Goal: Task Accomplishment & Management: Complete application form

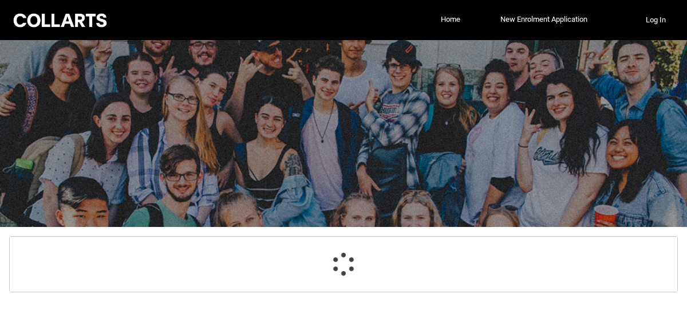
select select "GenderOptions.[DEMOGRAPHIC_DATA]"
select select "MailingCountry_Options.1101"
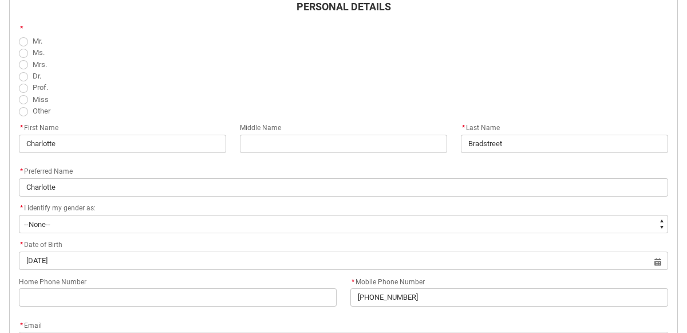
scroll to position [367, 0]
click at [23, 95] on span "REDU_Acceptance_Declaration flow" at bounding box center [23, 97] width 9 height 9
click at [19, 92] on input "Miss" at bounding box center [18, 91] width 1 height 1
radio input "true"
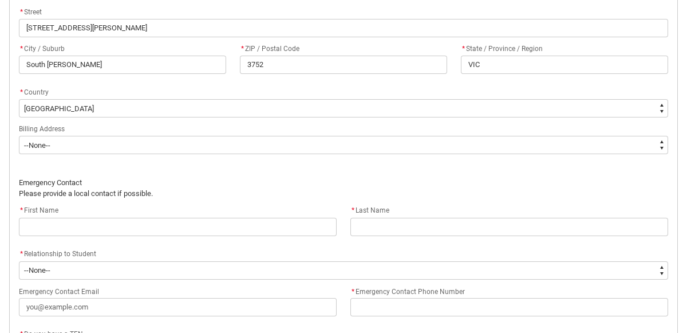
scroll to position [745, 0]
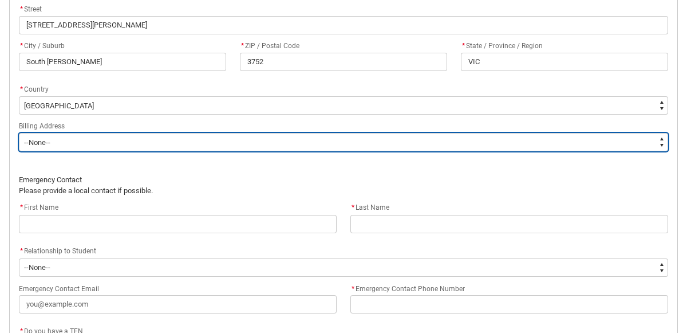
click at [341, 136] on select "--None-- Same as above Different to above - please complete below" at bounding box center [343, 142] width 649 height 18
type lightning-select "BillingAddressOption_Same"
click at [19, 133] on select "--None-- Same as above Different to above - please complete below" at bounding box center [343, 142] width 649 height 18
select select "BillingAddressOption_Same"
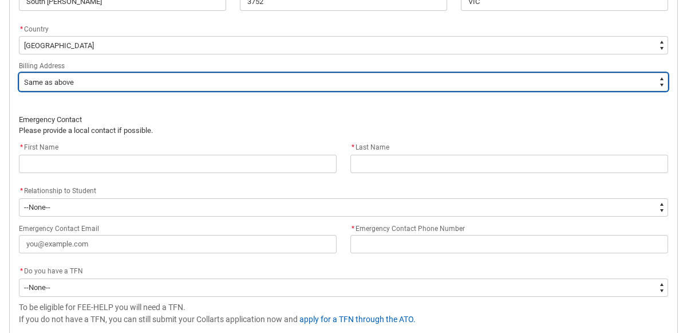
scroll to position [810, 0]
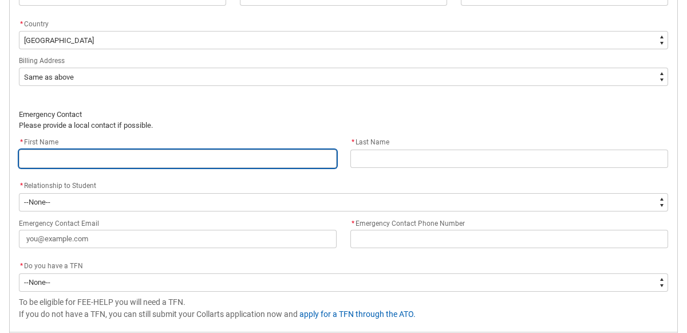
click at [259, 151] on input "REDU_Acceptance_Declaration flow" at bounding box center [178, 158] width 318 height 18
type lightning-primitive-input-simple "L"
type input "L"
type lightning-primitive-input-simple "Le"
type input "Le"
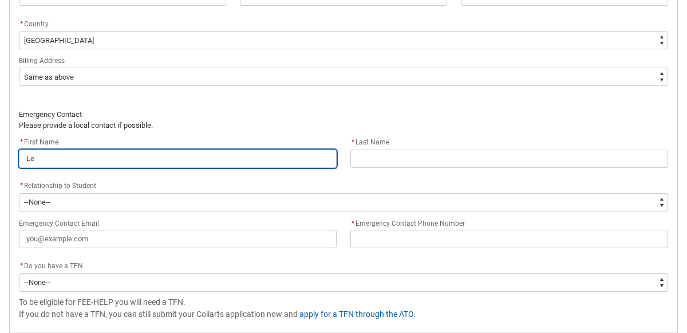
type lightning-primitive-input-simple "Les"
type input "Les"
type lightning-primitive-input-simple "Lesn"
type input "Lesn"
type lightning-primitive-input-simple "Les"
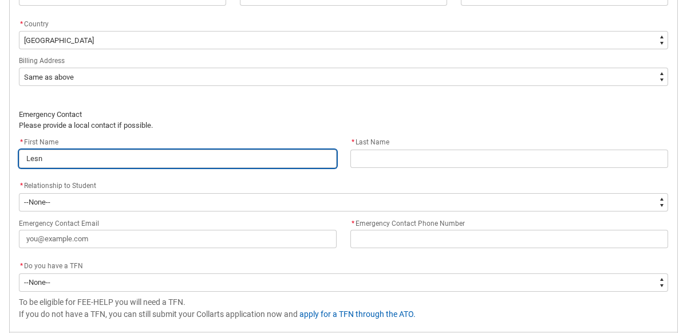
type input "Les"
type lightning-primitive-input-simple "Le"
type input "Le"
type lightning-primitive-input-simple "Lea"
type input "Lea"
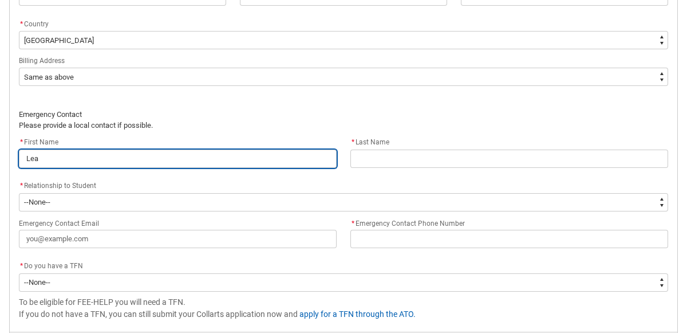
type lightning-primitive-input-simple "Lean"
type input "Lean"
type lightning-primitive-input-simple "[PERSON_NAME]"
type input "[PERSON_NAME]"
type lightning-primitive-input-simple "[PERSON_NAME]"
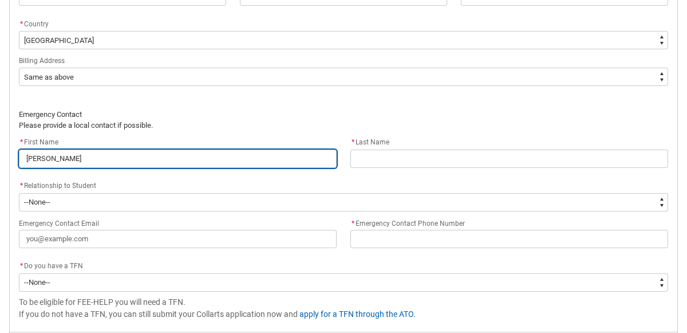
type input "[PERSON_NAME]"
type lightning-primitive-input-simple "[PERSON_NAME]"
type input "[PERSON_NAME]"
type lightning-primitive-input-simple "[PERSON_NAME]"
type input "[PERSON_NAME]"
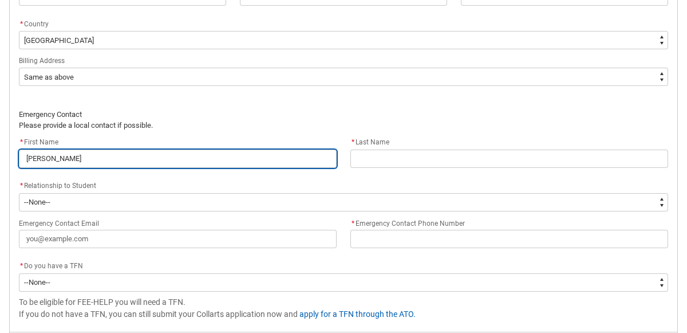
type lightning-primitive-input-simple "[PERSON_NAME]"
type input "[PERSON_NAME]"
type lightning-primitive-input-simple "[PERSON_NAME]"
type input "[PERSON_NAME]"
type lightning-primitive-input-simple "[PERSON_NAME] [PERSON_NAME]"
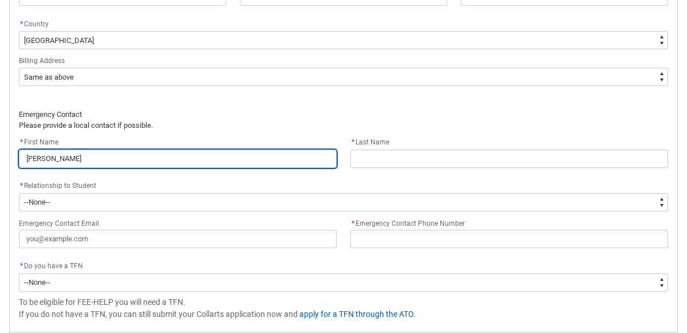
type input "[PERSON_NAME] [PERSON_NAME]"
type lightning-primitive-input-simple "[PERSON_NAME]"
type input "[PERSON_NAME]"
type lightning-primitive-input-simple "[PERSON_NAME]"
type input "[PERSON_NAME]"
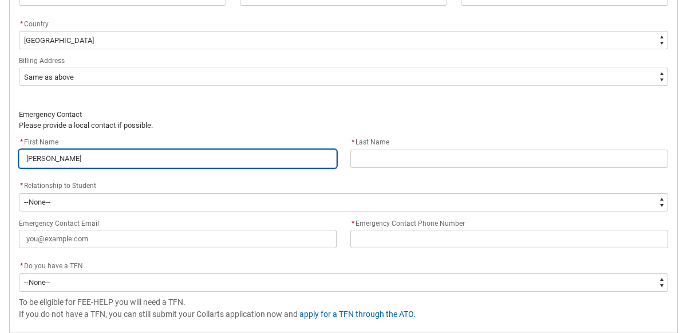
type lightning-primitive-input-simple "[PERSON_NAME]"
type input "[PERSON_NAME]"
type lightning-primitive-input-simple "[PERSON_NAME]"
type input "[PERSON_NAME]"
type lightning-primitive-input-simple "[PERSON_NAME]"
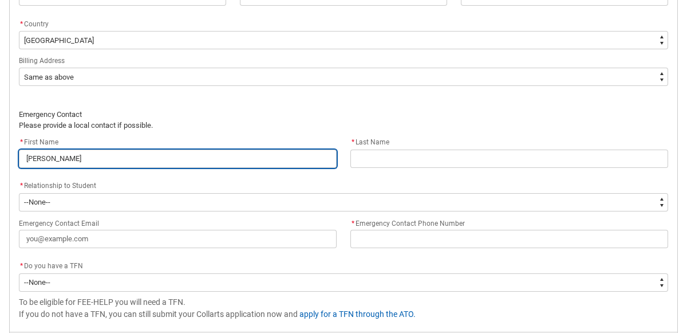
type input "[PERSON_NAME]"
type lightning-primitive-input-simple "[PERSON_NAME] [PERSON_NAME]"
type input "[PERSON_NAME] [PERSON_NAME]"
type lightning-primitive-input-simple "[PERSON_NAME]"
type input "[PERSON_NAME]"
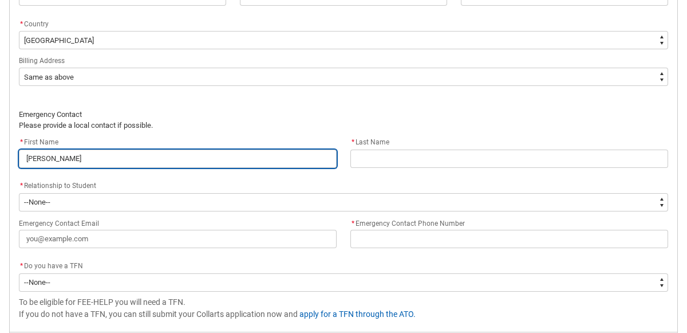
type lightning-primitive-input-simple "[PERSON_NAME]"
type input "[PERSON_NAME]"
type lightning-primitive-input-simple "[PERSON_NAME]"
type input "[PERSON_NAME]"
type lightning-primitive-input-simple "[PERSON_NAME]"
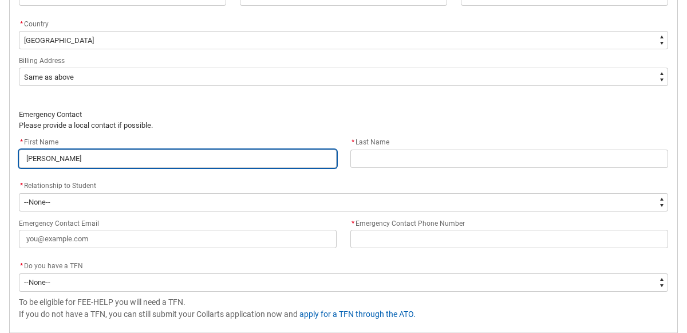
type input "[PERSON_NAME]"
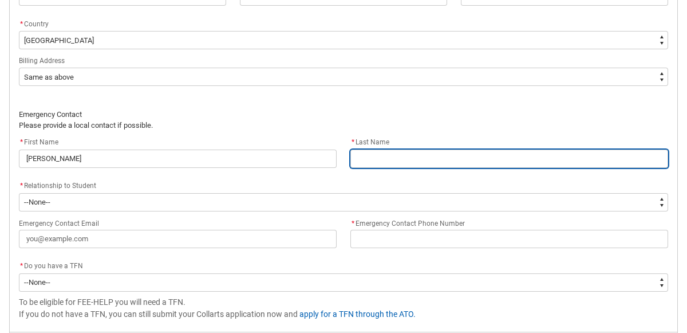
type lightning-primitive-input-simple "B"
type input "B"
type lightning-primitive-input-simple "Br"
type input "Br"
type lightning-primitive-input-simple "Bra"
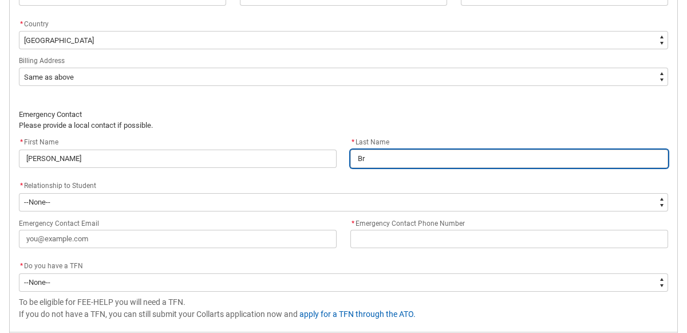
type input "Bra"
type lightning-primitive-input-simple "[PERSON_NAME]"
type input "[PERSON_NAME]"
type lightning-primitive-input-simple "Brads"
type input "Brads"
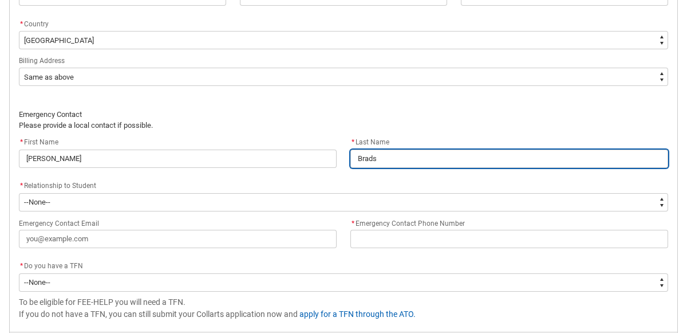
type lightning-primitive-input-simple "Bradst"
type input "Bradst"
type lightning-primitive-input-simple "Bradstr"
type input "Bradstr"
type lightning-primitive-input-simple "Bradstre"
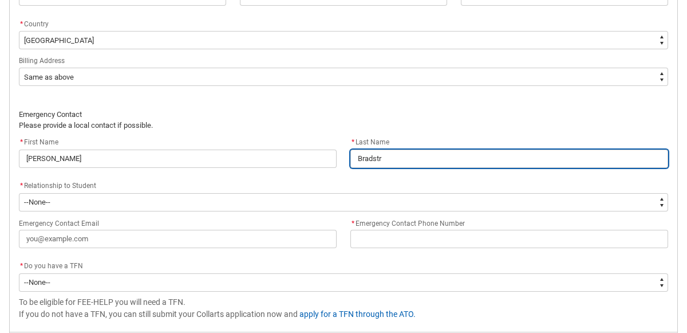
type input "Bradstre"
type lightning-primitive-input-simple "Bradstree"
type input "Bradstree"
type lightning-primitive-input-simple "Bradstreet"
type input "Bradstreet"
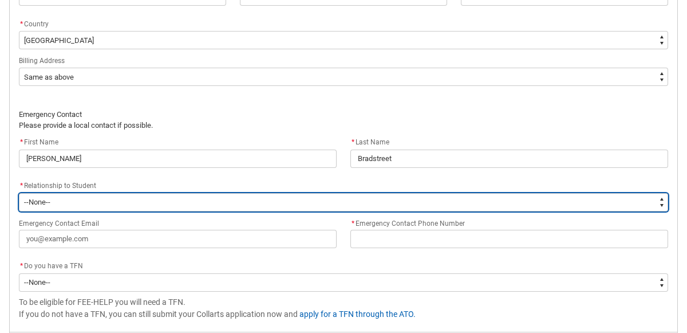
click at [88, 200] on select "--None-- Mother Father Sibling Child Partner Relation Friend" at bounding box center [343, 202] width 649 height 18
type lightning-select "EmergencyContact_RelationshipOptions.Mother"
click at [19, 193] on select "--None-- Mother Father Sibling Child Partner Relation Friend" at bounding box center [343, 202] width 649 height 18
select select "EmergencyContact_RelationshipOptions.Mother"
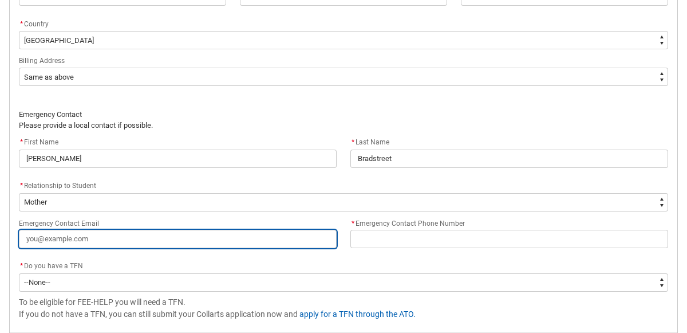
click at [80, 234] on input "Emergency Contact Email" at bounding box center [178, 239] width 318 height 18
type lightning-primitive-input-simple "l"
type input "l"
type lightning-primitive-input-simple "le"
type input "le"
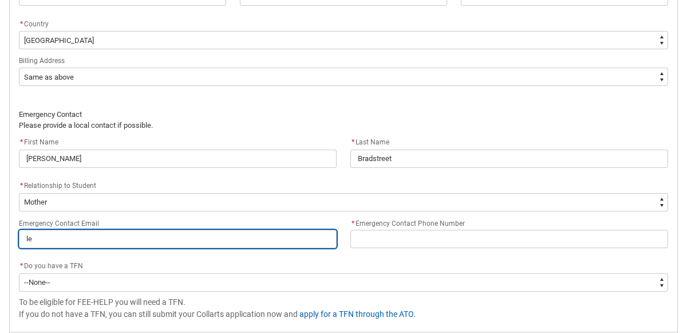
type lightning-primitive-input-simple "lea"
type input "lea"
type lightning-primitive-input-simple "lean"
type input "lean"
type lightning-primitive-input-simple "[PERSON_NAME]"
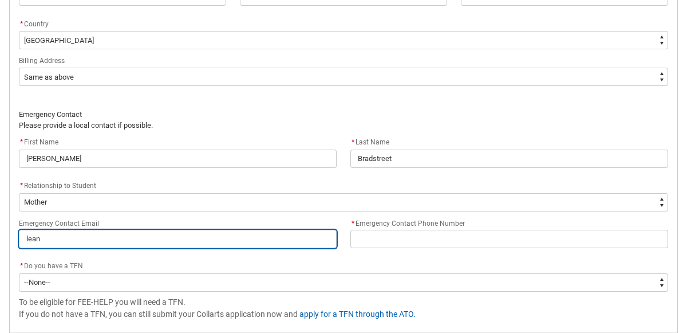
type input "[PERSON_NAME]"
type lightning-primitive-input-simple "[PERSON_NAME]"
type input "[PERSON_NAME]"
type lightning-primitive-input-simple "[PERSON_NAME]."
type input "[PERSON_NAME]."
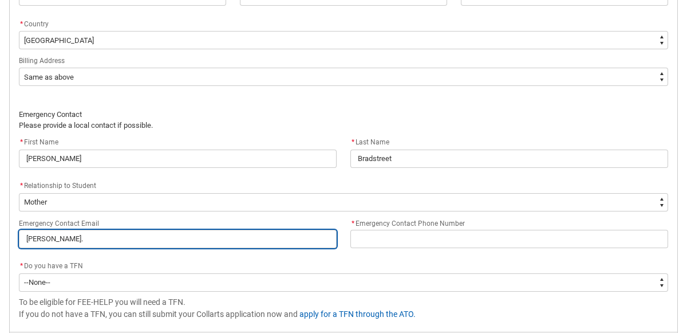
type lightning-primitive-input-simple "[PERSON_NAME].b"
type input "[PERSON_NAME].b"
type lightning-primitive-input-simple "[PERSON_NAME][DOMAIN_NAME]"
type input "[PERSON_NAME][DOMAIN_NAME]"
type lightning-primitive-input-simple "[PERSON_NAME].bra"
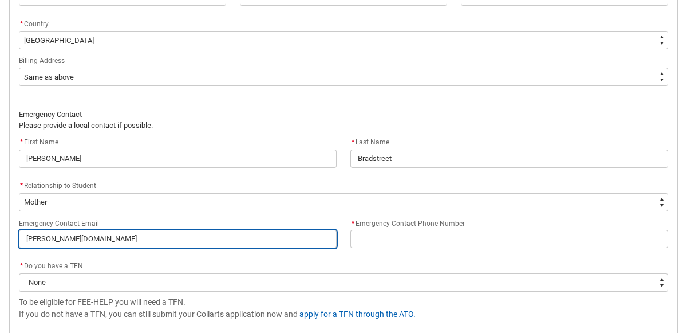
type input "[PERSON_NAME].bra"
type lightning-primitive-input-simple "[PERSON_NAME].[PERSON_NAME]"
type input "[PERSON_NAME].[PERSON_NAME]"
type lightning-primitive-input-simple "[PERSON_NAME].brads"
type input "[PERSON_NAME].brads"
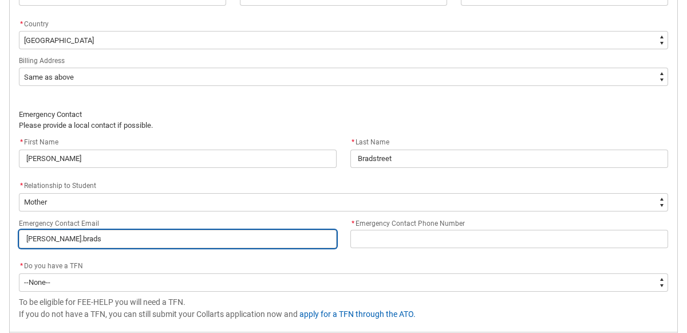
type lightning-primitive-input-simple "[PERSON_NAME].bradst"
type input "[PERSON_NAME].bradst"
type lightning-primitive-input-simple "[PERSON_NAME].bradstr"
type input "[PERSON_NAME].bradstr"
type lightning-primitive-input-simple "[PERSON_NAME].bradstre"
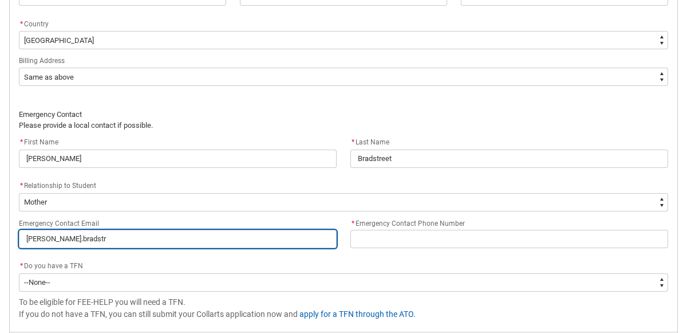
type input "[PERSON_NAME].bradstre"
type lightning-primitive-input-simple "[PERSON_NAME].bradstree"
type input "[PERSON_NAME].bradstree"
type lightning-primitive-input-simple "[PERSON_NAME].bradstreet"
type input "[PERSON_NAME].bradstreet"
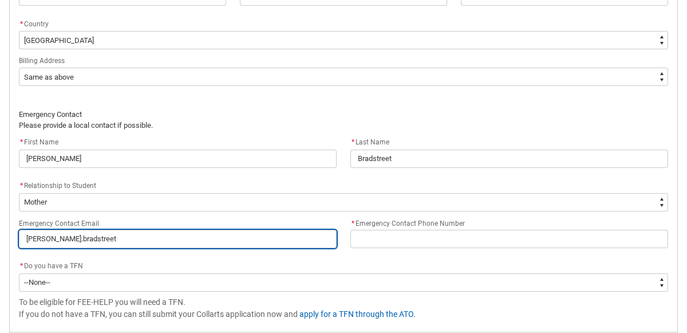
type lightning-primitive-input-simple "[PERSON_NAME].bradstreet@"
type input "[PERSON_NAME].bradstreet@"
type lightning-primitive-input-simple "[PERSON_NAME].bradstreet@d"
type input "[PERSON_NAME].bradstreet@d"
type lightning-primitive-input-simple "[PERSON_NAME].bradstreet@de"
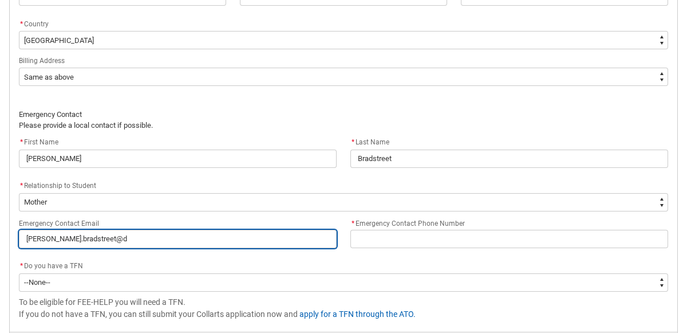
type input "[PERSON_NAME].bradstreet@de"
type lightning-primitive-input-simple "[PERSON_NAME].bradstreet@def"
type input "[PERSON_NAME].bradstreet@def"
type lightning-primitive-input-simple "[PERSON_NAME].bradstreet@defe"
type input "[PERSON_NAME].bradstreet@defe"
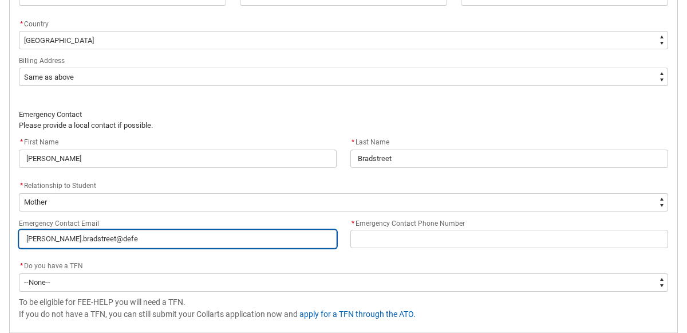
type lightning-primitive-input-simple "[PERSON_NAME].bradstreet@def"
type input "[PERSON_NAME].bradstreet@def"
type lightning-primitive-input-simple "[PERSON_NAME].bradstreet@de"
type input "[PERSON_NAME].bradstreet@de"
type lightning-primitive-input-simple "[PERSON_NAME].bradstreet@d"
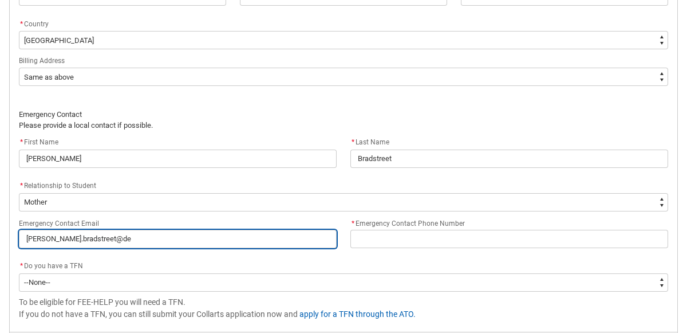
type input "[PERSON_NAME].bradstreet@d"
type lightning-primitive-input-simple "[PERSON_NAME].bradstreet@"
type input "[PERSON_NAME].bradstreet@"
type lightning-primitive-input-simple "[PERSON_NAME].bradstreet@b"
type input "[PERSON_NAME].bradstreet@b"
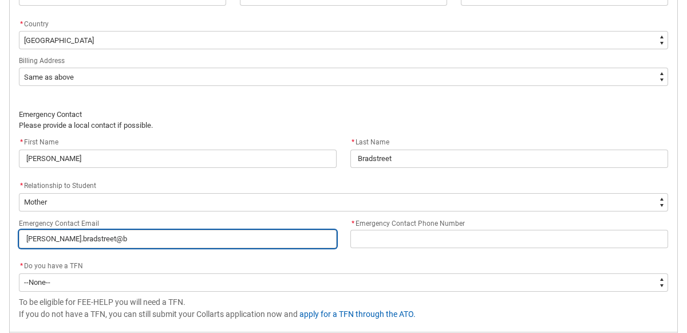
type lightning-primitive-input-simple "[PERSON_NAME].bradstreet@bi"
type input "[PERSON_NAME].bradstreet@bi"
type lightning-primitive-input-simple "[PERSON_NAME].bradstreet@big"
type input "[PERSON_NAME].bradstreet@big"
type lightning-primitive-input-simple "[PERSON_NAME].bradstreet@bigp"
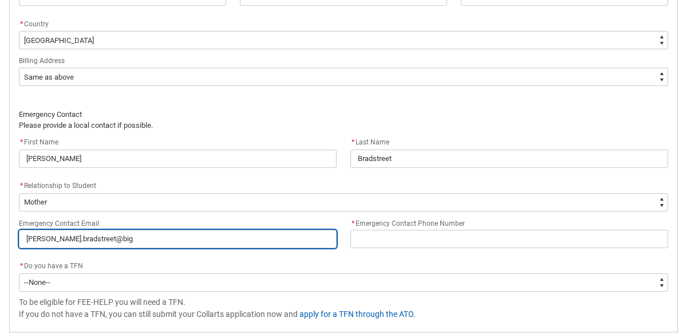
type input "[PERSON_NAME].bradstreet@bigp"
type lightning-primitive-input-simple "[PERSON_NAME].bradstreet@bigpo"
type input "[PERSON_NAME].bradstreet@bigpo"
type lightning-primitive-input-simple "[PERSON_NAME].bradstreet@bigpon"
type input "[PERSON_NAME].bradstreet@bigpon"
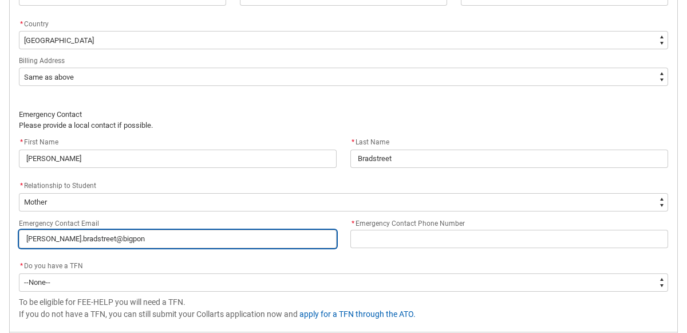
type lightning-primitive-input-simple "[PERSON_NAME][EMAIL_ADDRESS]"
type input "[PERSON_NAME][EMAIL_ADDRESS]"
type lightning-primitive-input-simple "[PERSON_NAME][EMAIL_ADDRESS]."
type input "[PERSON_NAME][EMAIL_ADDRESS]."
type lightning-primitive-input-simple "[PERSON_NAME].bradstreet@bigpond.c"
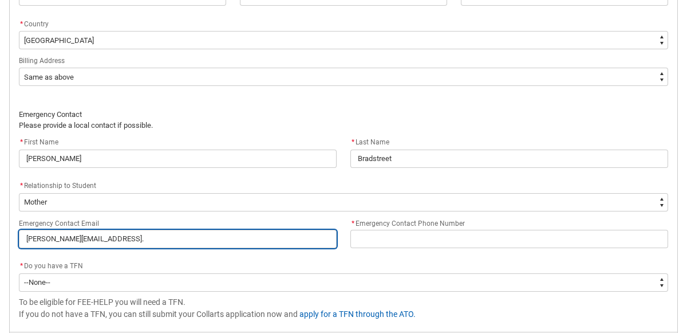
type input "[PERSON_NAME].bradstreet@bigpond.c"
type lightning-primitive-input-simple "[PERSON_NAME][EMAIL_ADDRESS][DOMAIN_NAME]"
type input "[PERSON_NAME][EMAIL_ADDRESS][DOMAIN_NAME]"
type lightning-primitive-input-simple "[PERSON_NAME][EMAIL_ADDRESS][DOMAIN_NAME]"
type input "[PERSON_NAME][EMAIL_ADDRESS][DOMAIN_NAME]"
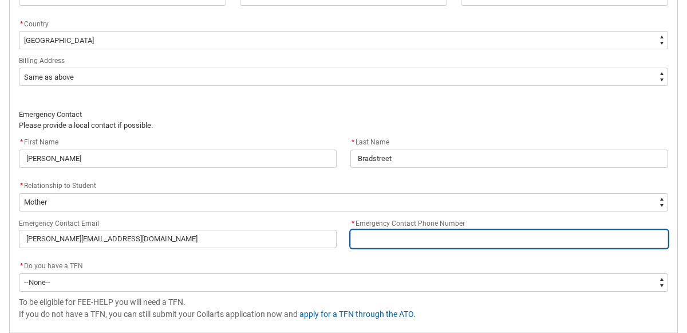
click at [373, 234] on input "* Emergency Contact Phone Number" at bounding box center [509, 239] width 318 height 18
type lightning-primitive-input-simple "0"
type input "0"
type lightning-primitive-input-simple "04"
type input "04"
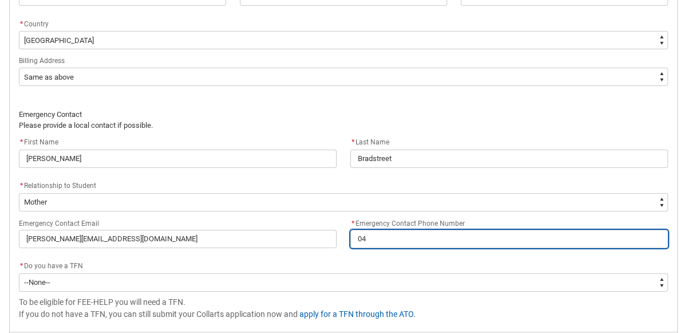
type lightning-primitive-input-simple "041"
type input "041"
type lightning-primitive-input-simple "0419"
type input "0419"
type lightning-primitive-input-simple "04198"
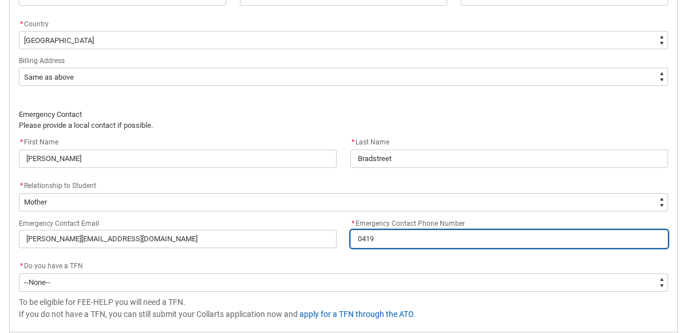
type input "04198"
type lightning-primitive-input-simple "041989"
type input "041989"
type lightning-primitive-input-simple "0419894"
type input "0419894"
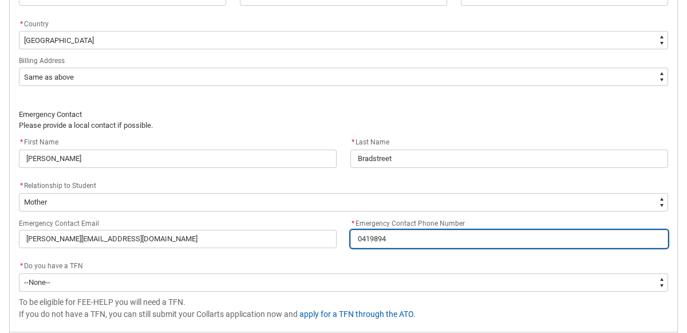
type lightning-primitive-input-simple "04198949"
type input "04198949"
type lightning-primitive-input-simple "041989494"
type input "041989494"
type lightning-primitive-input-simple "0419894941"
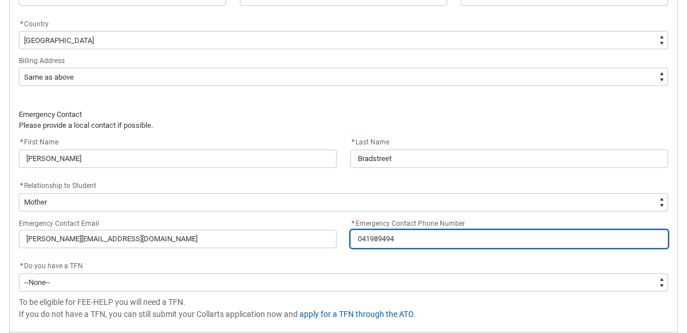
type input "0419894941"
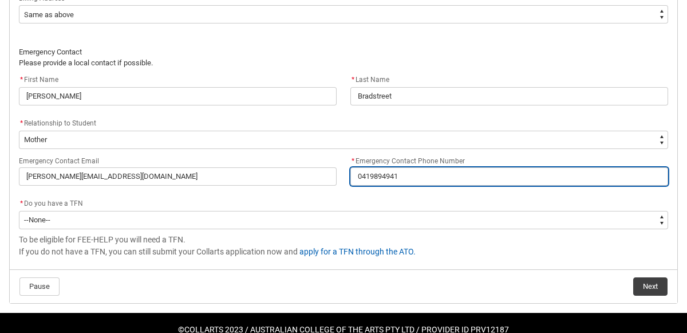
scroll to position [893, 0]
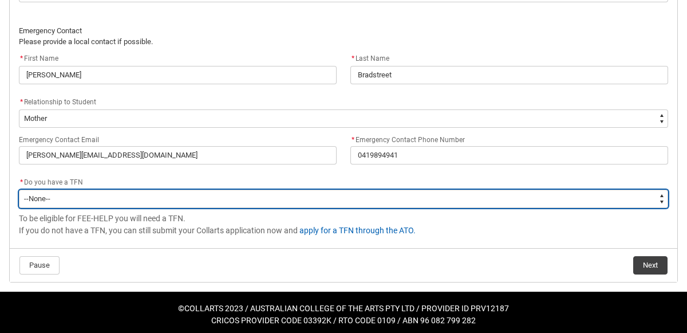
click at [102, 195] on select "--None-- Yes No" at bounding box center [343, 199] width 649 height 18
type lightning-select "Choice_Yes"
click at [19, 190] on select "--None-- Yes No" at bounding box center [343, 199] width 649 height 18
select select "Choice_Yes"
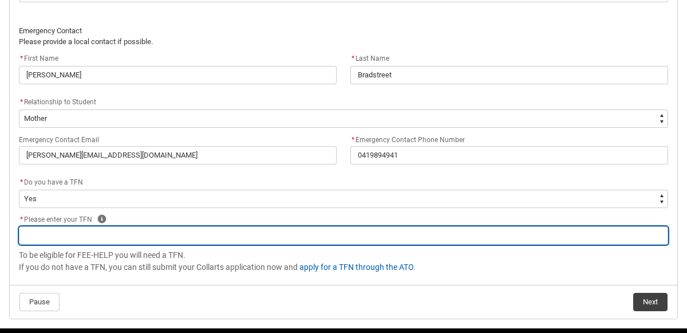
click at [113, 226] on input "REDU_Acceptance_Declaration flow" at bounding box center [343, 235] width 649 height 18
click at [133, 226] on input "REDU_Acceptance_Declaration flow" at bounding box center [343, 235] width 649 height 18
type lightning-primitive-input-simple "4"
type input "4"
type lightning-primitive-input-simple "49"
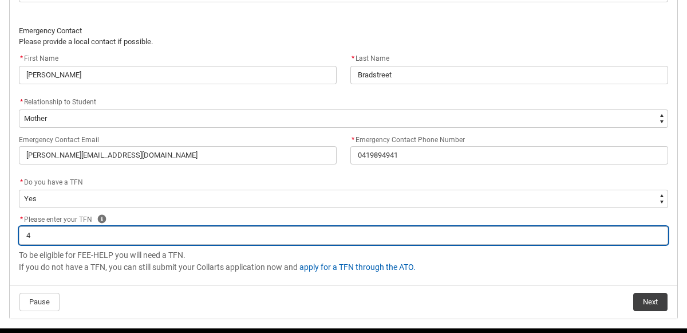
type input "49"
type lightning-primitive-input-simple "494"
type input "494"
type lightning-primitive-input-simple "4942"
type input "4942"
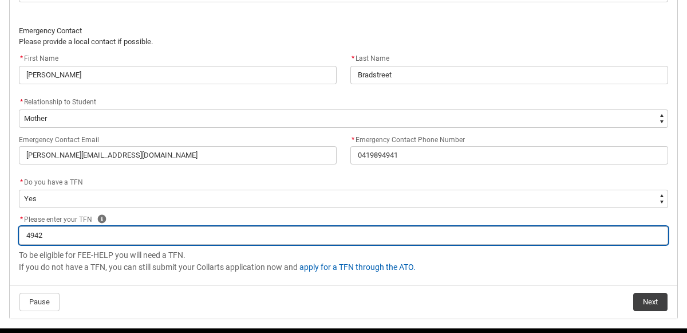
type lightning-primitive-input-simple "49420"
type input "49420"
type lightning-primitive-input-simple "494200"
type input "494200"
type lightning-primitive-input-simple "4942001"
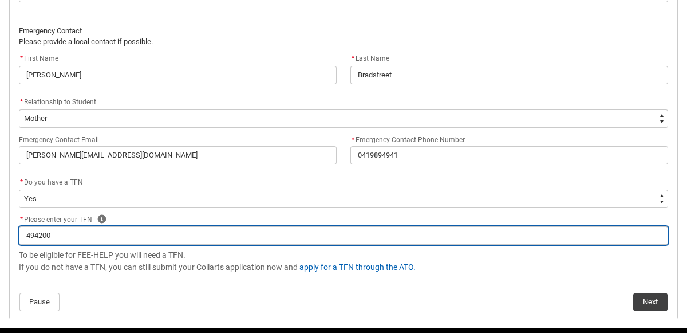
type input "4942001"
type lightning-primitive-input-simple "49420016"
type input "49420016"
type lightning-primitive-input-simple "494200165"
type input "494200165"
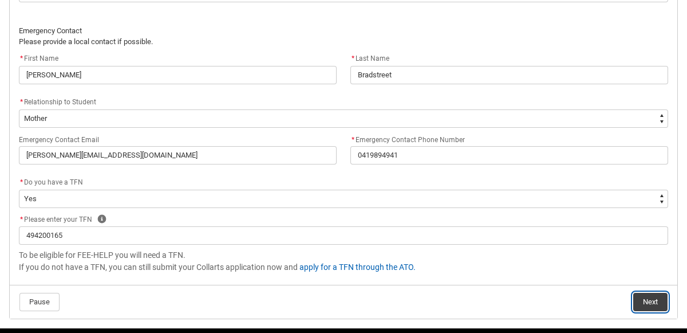
click at [641, 293] on button "Next" at bounding box center [650, 302] width 34 height 18
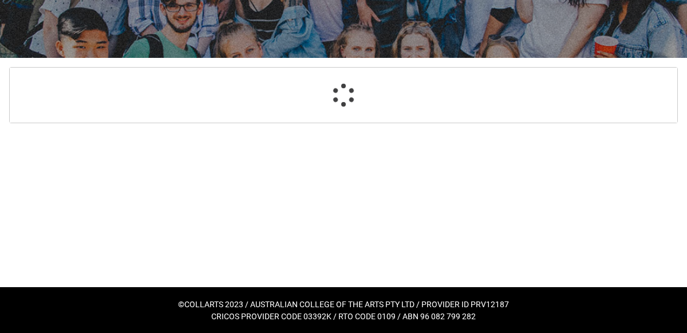
select select "Payment_Type_FEE_HELP"
select select "Study_Mode_FullTime"
select select "StudyMethod_OnCampus"
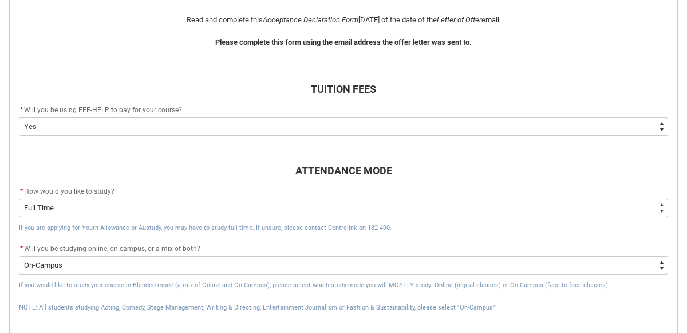
scroll to position [306, 0]
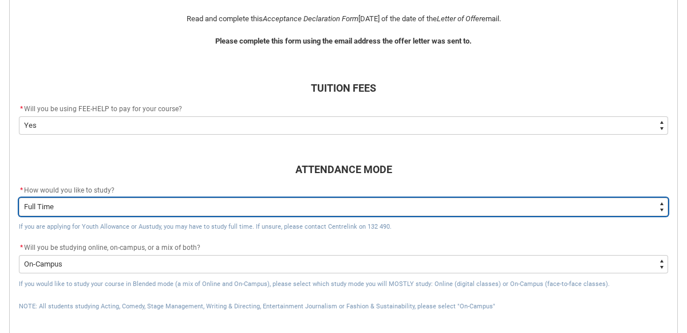
click at [553, 212] on select "--None-- Full Time Part Time" at bounding box center [343, 207] width 649 height 18
type lightning-select "Study_Mode_PartTime"
click at [19, 198] on select "--None-- Full Time Part Time" at bounding box center [343, 207] width 649 height 18
select select "Study_Mode_PartTime"
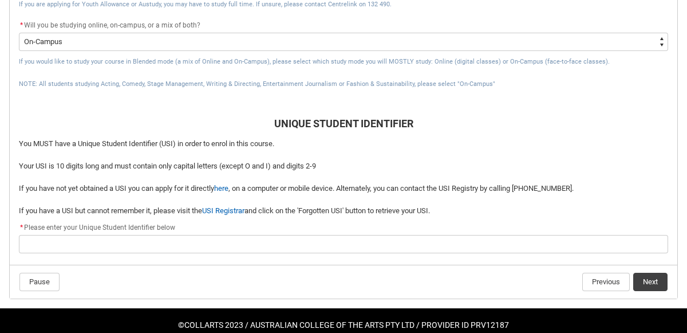
scroll to position [535, 0]
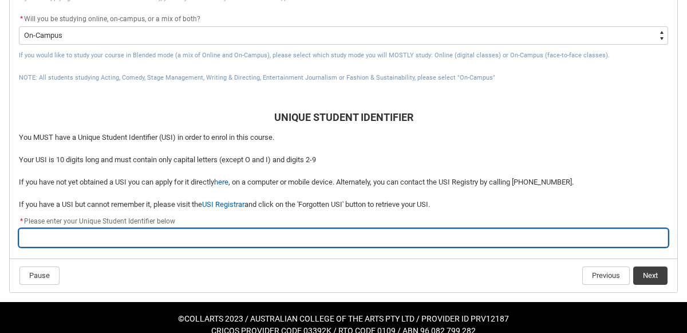
click at [488, 238] on input "REDU_Acceptance_Declaration flow" at bounding box center [343, 238] width 649 height 18
type lightning-primitive-input-simple "2"
type input "2"
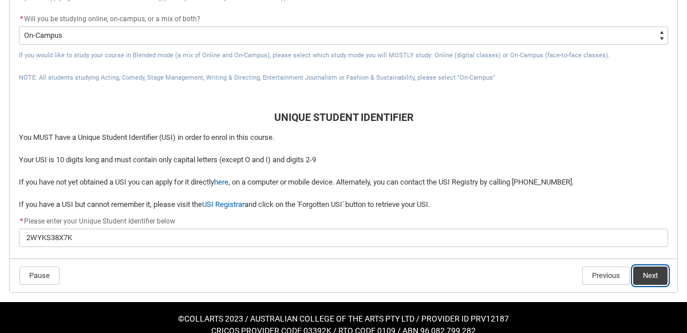
click at [651, 277] on button "Next" at bounding box center [650, 275] width 34 height 18
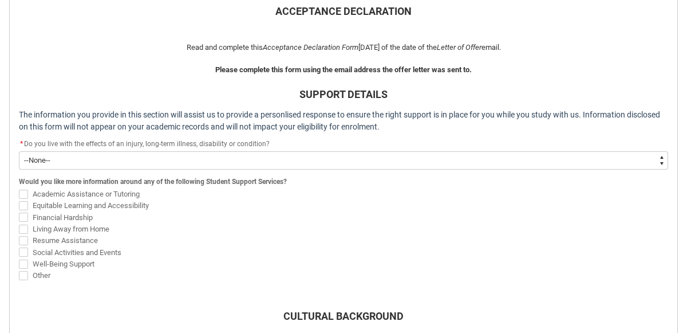
scroll to position [279, 0]
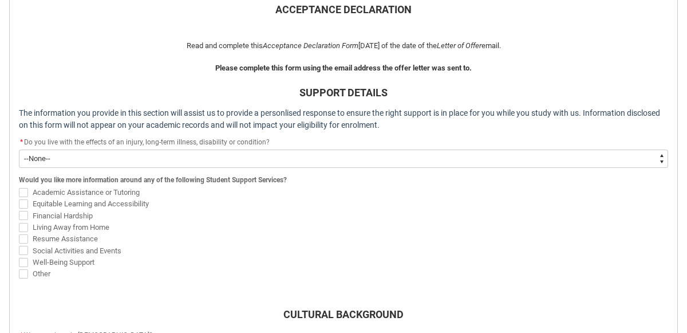
click at [477, 158] on select "--None-- Yes No" at bounding box center [343, 158] width 649 height 18
click at [19, 149] on select "--None-- Yes No" at bounding box center [343, 158] width 649 height 18
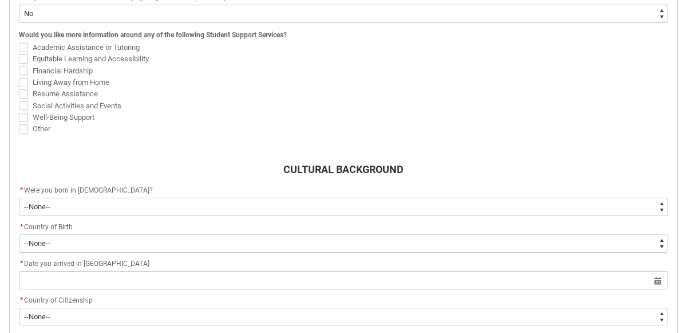
scroll to position [424, 0]
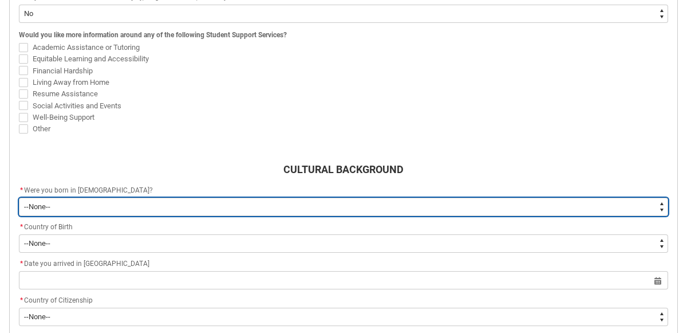
click at [74, 203] on select "--None-- Born in [DEMOGRAPHIC_DATA] Born outside [DEMOGRAPHIC_DATA]" at bounding box center [343, 207] width 649 height 18
click at [19, 198] on select "--None-- Born in [DEMOGRAPHIC_DATA] Born outside [DEMOGRAPHIC_DATA]" at bounding box center [343, 207] width 649 height 18
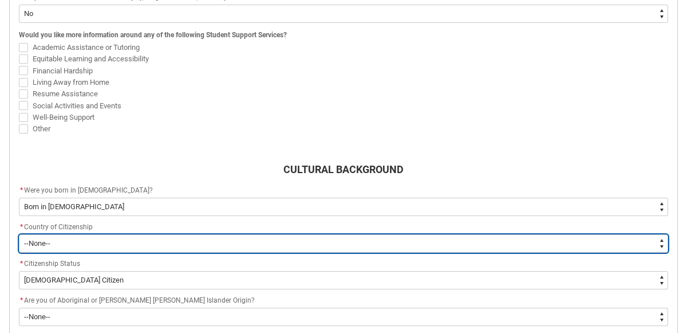
click at [68, 236] on select "--[GEOGRAPHIC_DATA]-- [GEOGRAPHIC_DATA] [GEOGRAPHIC_DATA] [GEOGRAPHIC_DATA] [GE…" at bounding box center [343, 243] width 649 height 18
click at [19, 234] on select "--[GEOGRAPHIC_DATA]-- [GEOGRAPHIC_DATA] [GEOGRAPHIC_DATA] [GEOGRAPHIC_DATA] [GE…" at bounding box center [343, 243] width 649 height 18
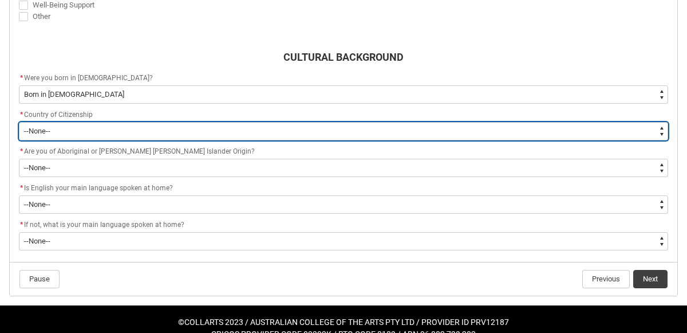
scroll to position [543, 0]
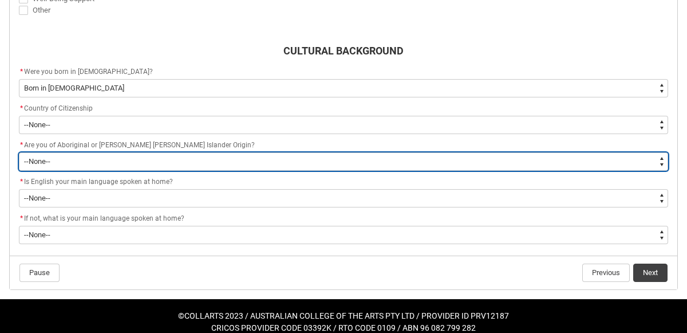
click at [191, 152] on select "--None-- Non indigenous – neither [DEMOGRAPHIC_DATA] nor [PERSON_NAME] [PERSON_…" at bounding box center [343, 161] width 649 height 18
click at [19, 152] on select "--None-- Non indigenous – neither [DEMOGRAPHIC_DATA] nor [PERSON_NAME] [PERSON_…" at bounding box center [343, 161] width 649 height 18
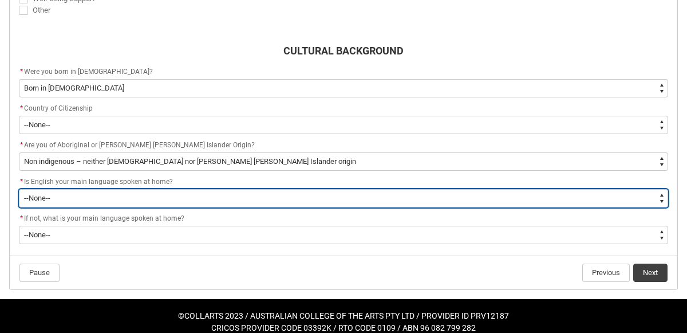
click at [159, 193] on select "--None-- Student/Applicant/Staff speaks only English at permanent home residenc…" at bounding box center [343, 198] width 649 height 18
click at [19, 189] on select "--None-- Student/Applicant/Staff speaks only English at permanent home residenc…" at bounding box center [343, 198] width 649 height 18
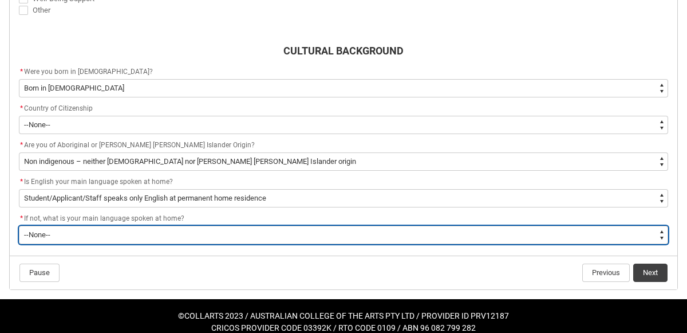
click at [149, 231] on select "--None-- 1101 Gaelic ([GEOGRAPHIC_DATA]) 1102 Irish 1103 Welsh 1199 Celtic, nec…" at bounding box center [343, 235] width 649 height 18
click at [19, 226] on select "--None-- 1101 Gaelic ([GEOGRAPHIC_DATA]) 1102 Irish 1103 Welsh 1199 Celtic, nec…" at bounding box center [343, 235] width 649 height 18
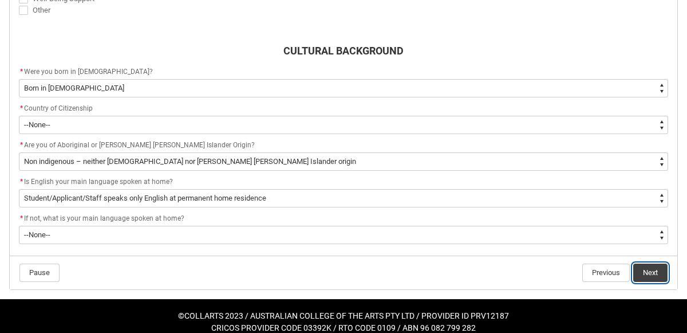
click at [655, 265] on button "Next" at bounding box center [650, 272] width 34 height 18
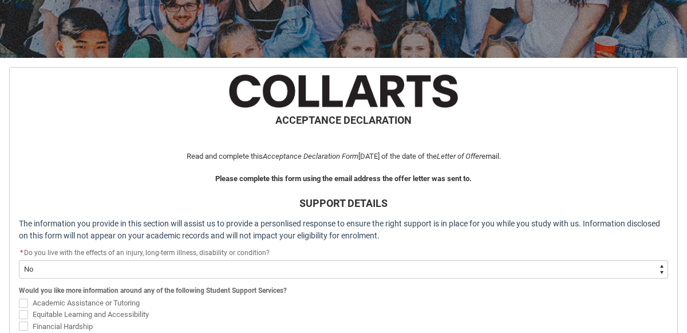
scroll to position [561, 0]
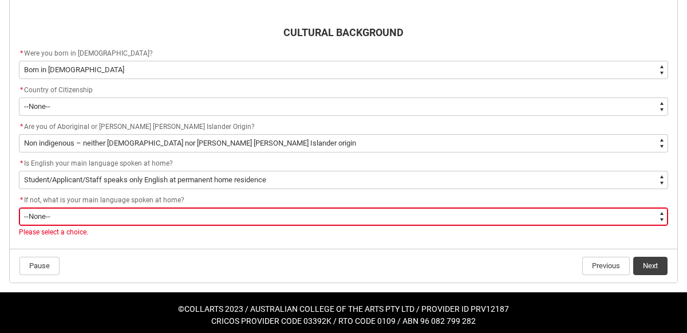
click at [273, 207] on select "--None-- 1101 Gaelic ([GEOGRAPHIC_DATA]) 1102 Irish 1103 Welsh 1199 Celtic, nec…" at bounding box center [343, 216] width 649 height 18
click at [19, 207] on select "--None-- 1101 Gaelic ([GEOGRAPHIC_DATA]) 1102 Irish 1103 Welsh 1199 Celtic, nec…" at bounding box center [343, 216] width 649 height 18
click at [655, 266] on button "Next" at bounding box center [650, 266] width 34 height 18
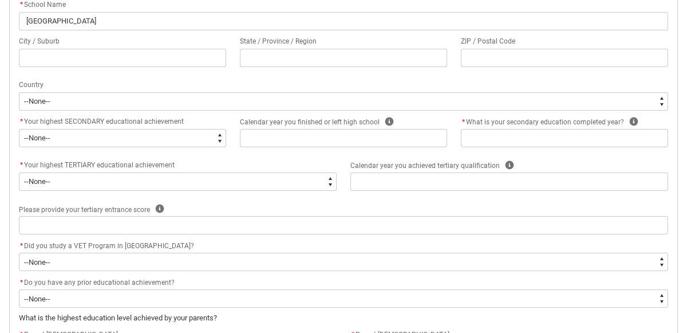
scroll to position [406, 0]
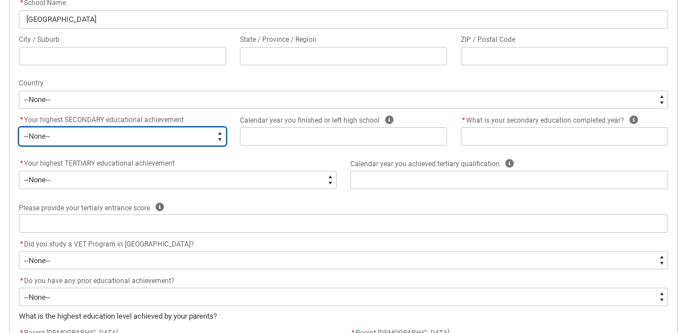
click at [145, 133] on select "--None-- Did not go to school Year 8 or below Year 9 or equivalent Completed Ye…" at bounding box center [122, 136] width 207 height 18
click at [19, 127] on select "--None-- Did not go to school Year 8 or below Year 9 or equivalent Completed Ye…" at bounding box center [122, 136] width 207 height 18
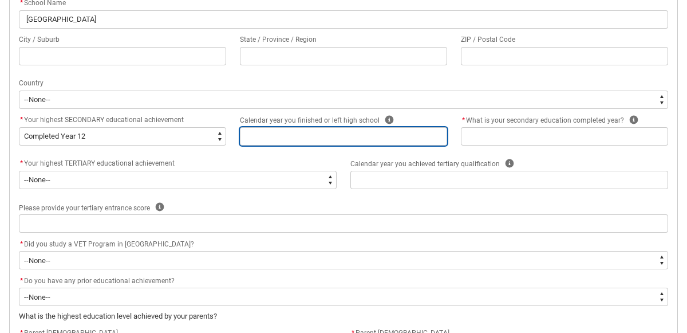
click at [283, 134] on input "REDU_Acceptance_Declaration flow" at bounding box center [343, 136] width 207 height 18
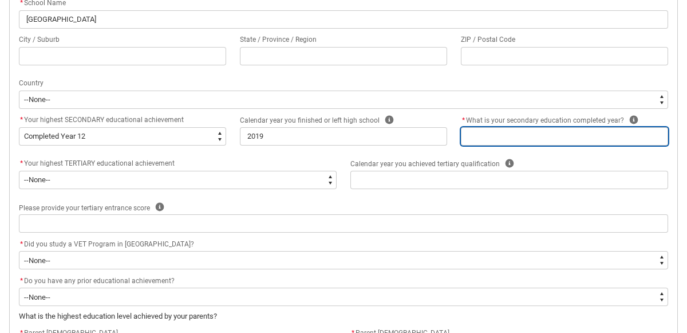
click at [534, 132] on input "REDU_Acceptance_Declaration flow" at bounding box center [564, 136] width 207 height 18
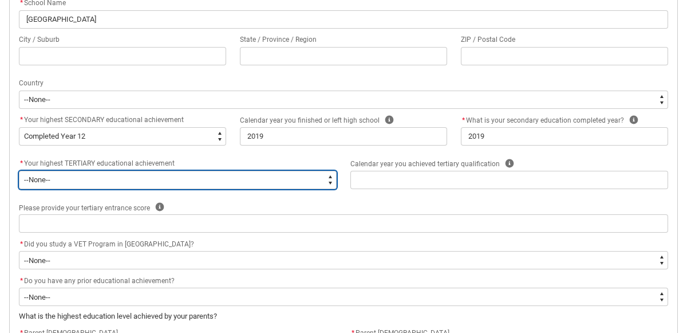
click at [226, 178] on select "--None-- A Complete Final Year of Secondary Education at School A Complete VET …" at bounding box center [178, 180] width 318 height 18
click at [19, 171] on select "--None-- A Complete Final Year of Secondary Education at School A Complete VET …" at bounding box center [178, 180] width 318 height 18
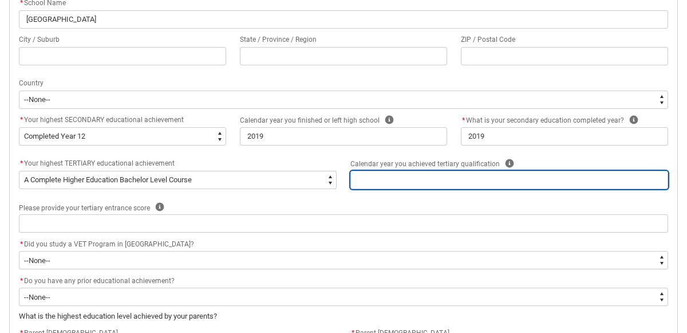
click at [398, 181] on input "REDU_Acceptance_Declaration flow" at bounding box center [509, 180] width 318 height 18
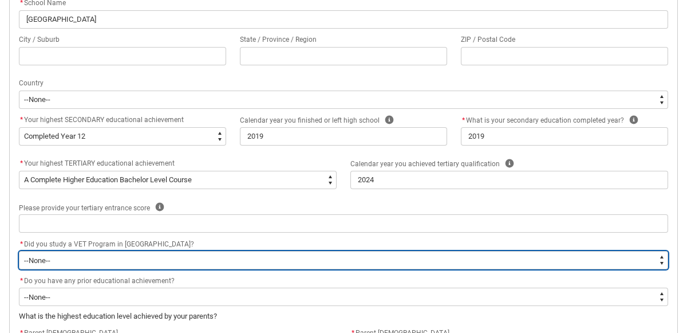
click at [105, 255] on select "--None-- Yes No" at bounding box center [343, 260] width 649 height 18
click at [19, 251] on select "--None-- Yes No" at bounding box center [343, 260] width 649 height 18
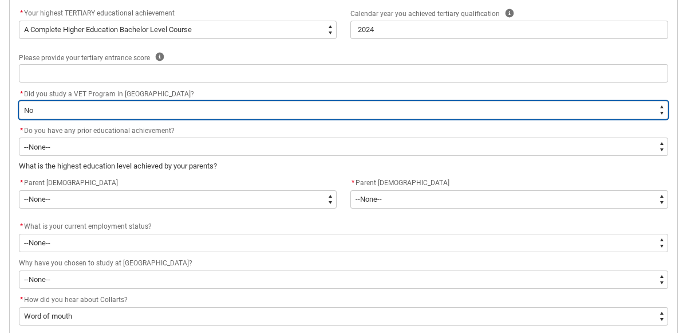
scroll to position [559, 0]
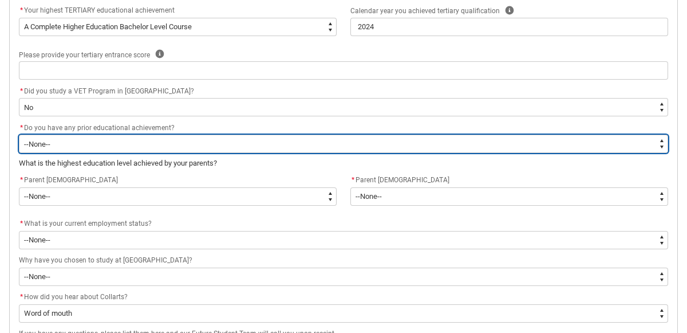
click at [173, 143] on select "--None-- Yes No" at bounding box center [343, 144] width 649 height 18
click at [19, 135] on select "--None-- Yes No" at bounding box center [343, 144] width 649 height 18
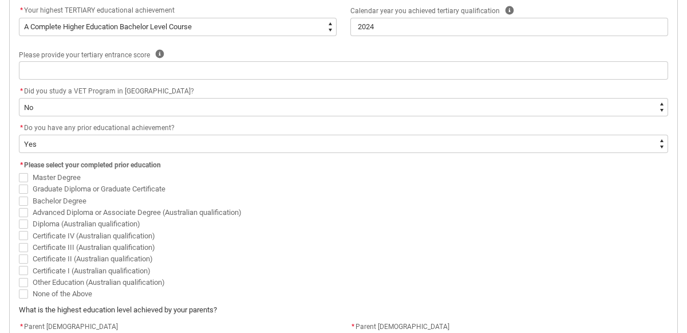
click at [23, 196] on span "REDU_Acceptance_Declaration flow" at bounding box center [23, 200] width 9 height 9
click at [19, 194] on input "Bachelor Degree" at bounding box center [18, 194] width 1 height 1
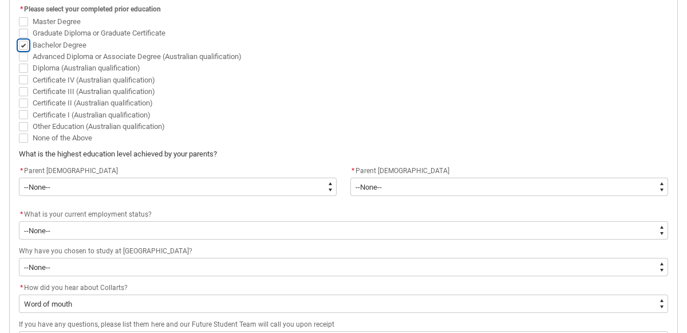
scroll to position [715, 0]
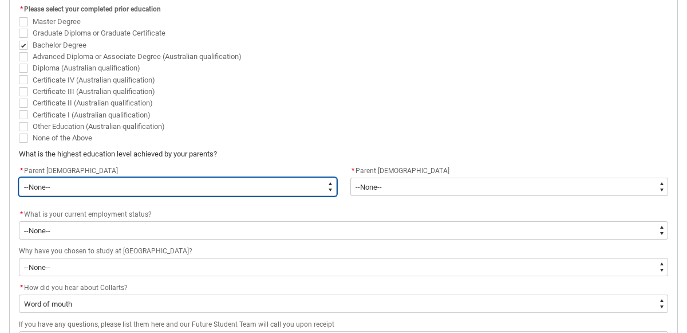
click at [244, 178] on select "--None-- Postgraduate qualification (e.g. Postgraduate Diploma, Master's, PhD) …" at bounding box center [178, 187] width 318 height 18
click at [19, 178] on select "--None-- Postgraduate qualification (e.g. Postgraduate Diploma, Master's, PhD) …" at bounding box center [178, 187] width 318 height 18
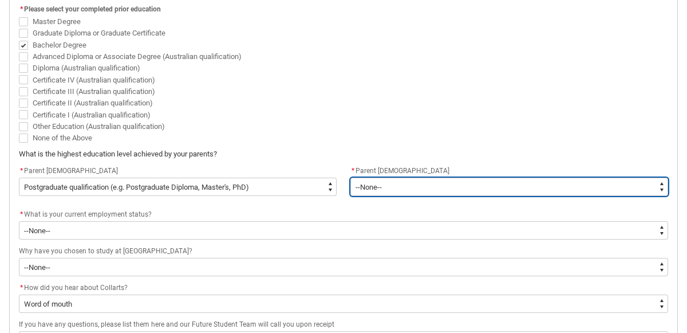
click at [361, 186] on select "--None-- Postgraduate qualification (e.g. Postgraduate Diploma, Master's, PhD) …" at bounding box center [509, 187] width 318 height 18
click at [350, 178] on select "--None-- Postgraduate qualification (e.g. Postgraduate Diploma, Master's, PhD) …" at bounding box center [509, 187] width 318 height 18
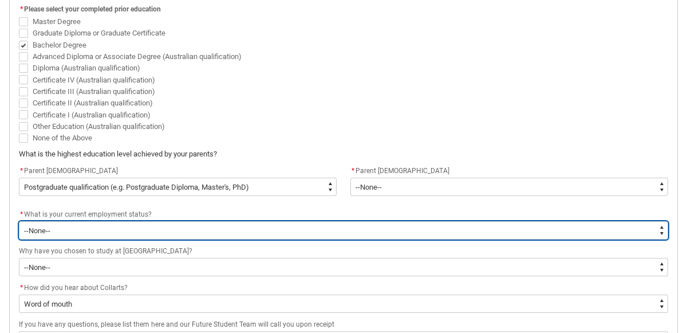
click at [282, 221] on select "--None-- [DEMOGRAPHIC_DATA] [DEMOGRAPHIC_DATA] [DEMOGRAPHIC_DATA] - not employi…" at bounding box center [343, 230] width 649 height 18
click at [19, 221] on select "--None-- [DEMOGRAPHIC_DATA] [DEMOGRAPHIC_DATA] [DEMOGRAPHIC_DATA] - not employi…" at bounding box center [343, 230] width 649 height 18
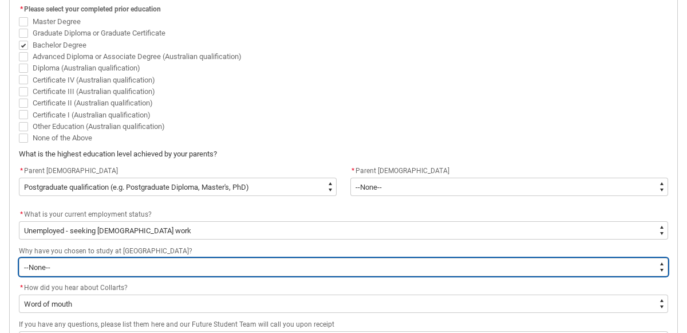
click at [256, 258] on select "--None-- To get a job To develop my existing business To start my own business …" at bounding box center [343, 267] width 649 height 18
click at [19, 258] on select "--None-- To get a job To develop my existing business To start my own business …" at bounding box center [343, 267] width 649 height 18
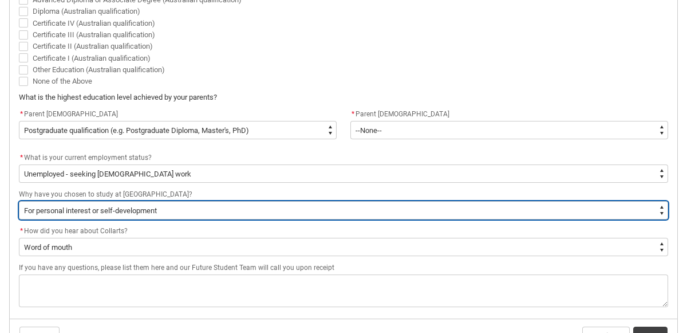
scroll to position [840, 0]
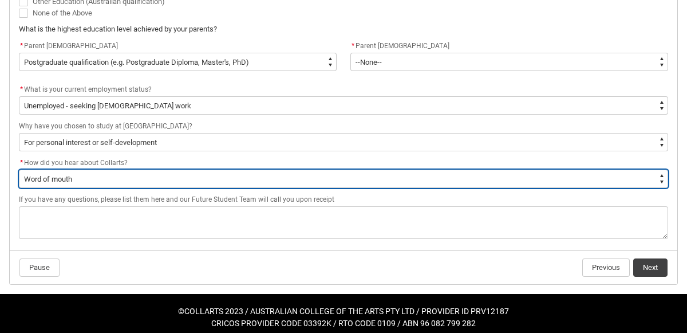
click at [229, 171] on select "--None-- Advertising - Facebook Advertising - Google Advertising - Instagram Ad…" at bounding box center [343, 179] width 649 height 18
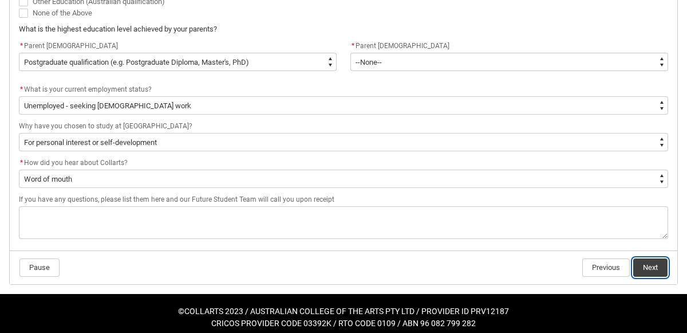
click at [639, 263] on button "Next" at bounding box center [650, 267] width 34 height 18
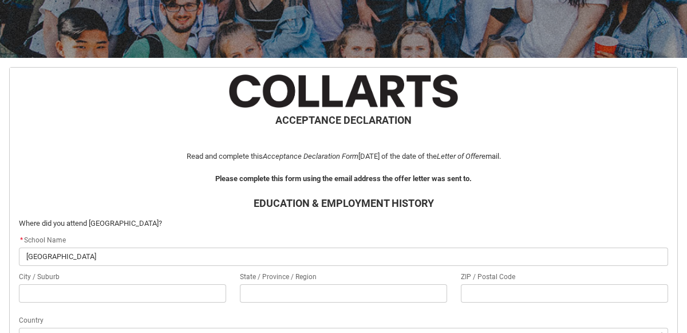
scroll to position [729, 0]
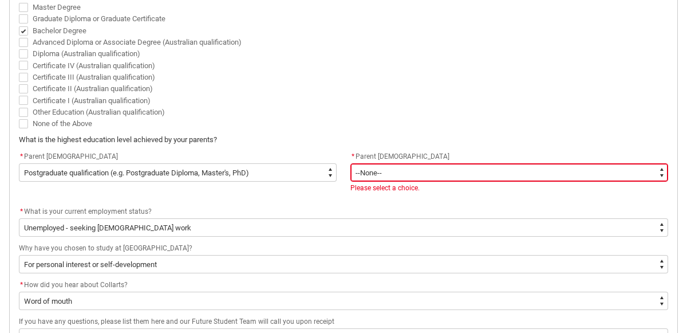
click at [495, 172] on select "--None-- Postgraduate qualification (e.g. Postgraduate Diploma, Master's, PhD) …" at bounding box center [509, 172] width 318 height 18
click at [350, 163] on select "--None-- Postgraduate qualification (e.g. Postgraduate Diploma, Master's, PhD) …" at bounding box center [509, 172] width 318 height 18
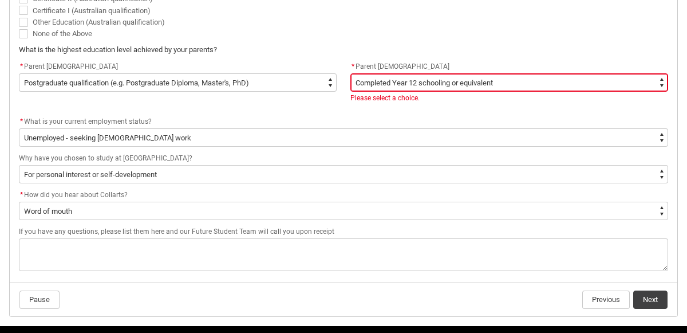
scroll to position [820, 0]
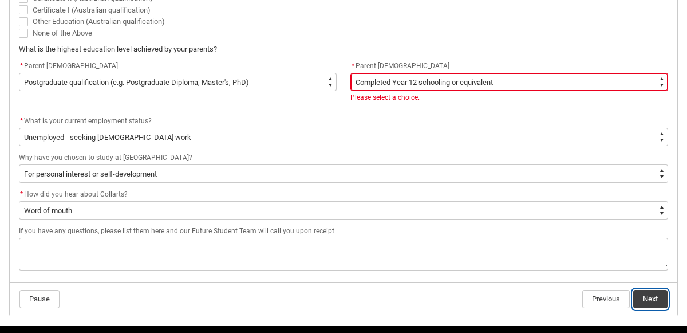
click at [662, 290] on button "Next" at bounding box center [650, 299] width 34 height 18
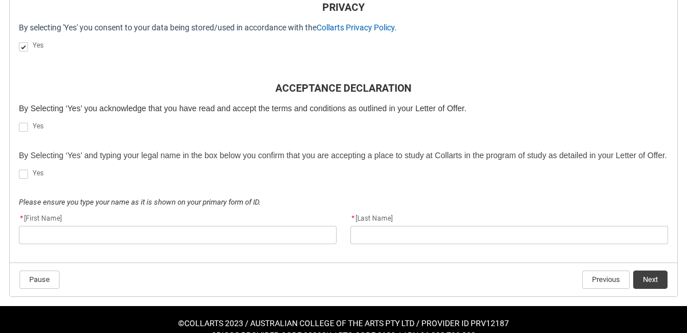
scroll to position [364, 0]
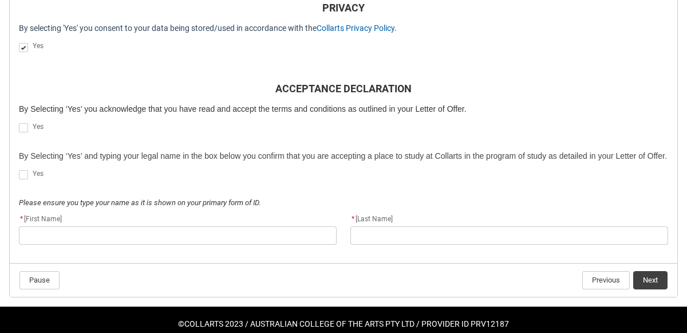
click at [14, 123] on flowruntime-screen-field "Yes" at bounding box center [343, 129] width 663 height 19
click at [21, 128] on span "REDU_Acceptance_Declaration flow" at bounding box center [23, 127] width 9 height 9
click at [19, 122] on input "REDU_Acceptance_Declaration flow" at bounding box center [18, 121] width 1 height 1
click at [22, 171] on span "REDU_Acceptance_Declaration flow" at bounding box center [23, 174] width 9 height 9
click at [19, 169] on input "REDU_Acceptance_Declaration flow" at bounding box center [18, 168] width 1 height 1
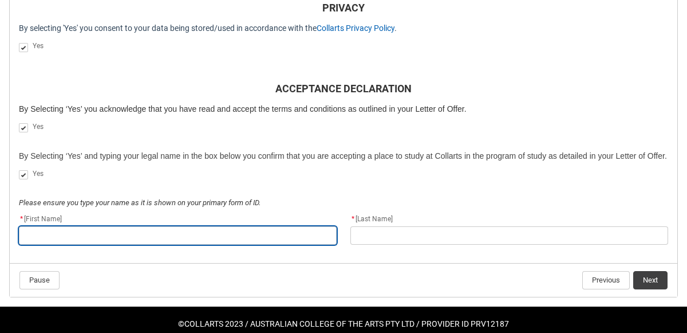
click at [60, 231] on input "REDU_Acceptance_Declaration flow" at bounding box center [178, 235] width 318 height 18
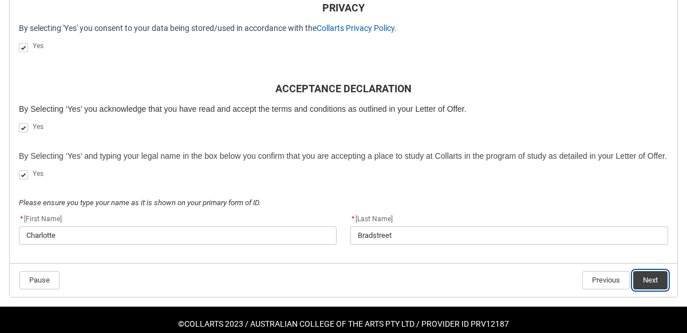
click at [659, 281] on button "Next" at bounding box center [650, 280] width 34 height 18
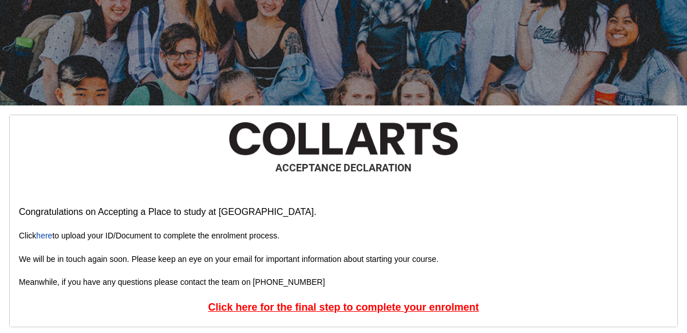
scroll to position [171, 0]
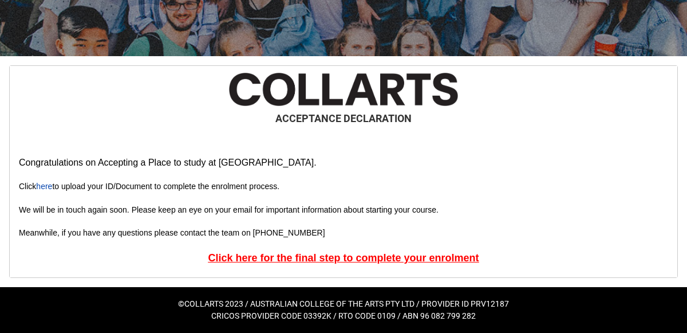
click at [340, 258] on u "Click here for the final step to complete your enrolment" at bounding box center [343, 257] width 271 height 11
